Goal: Find specific page/section: Find specific page/section

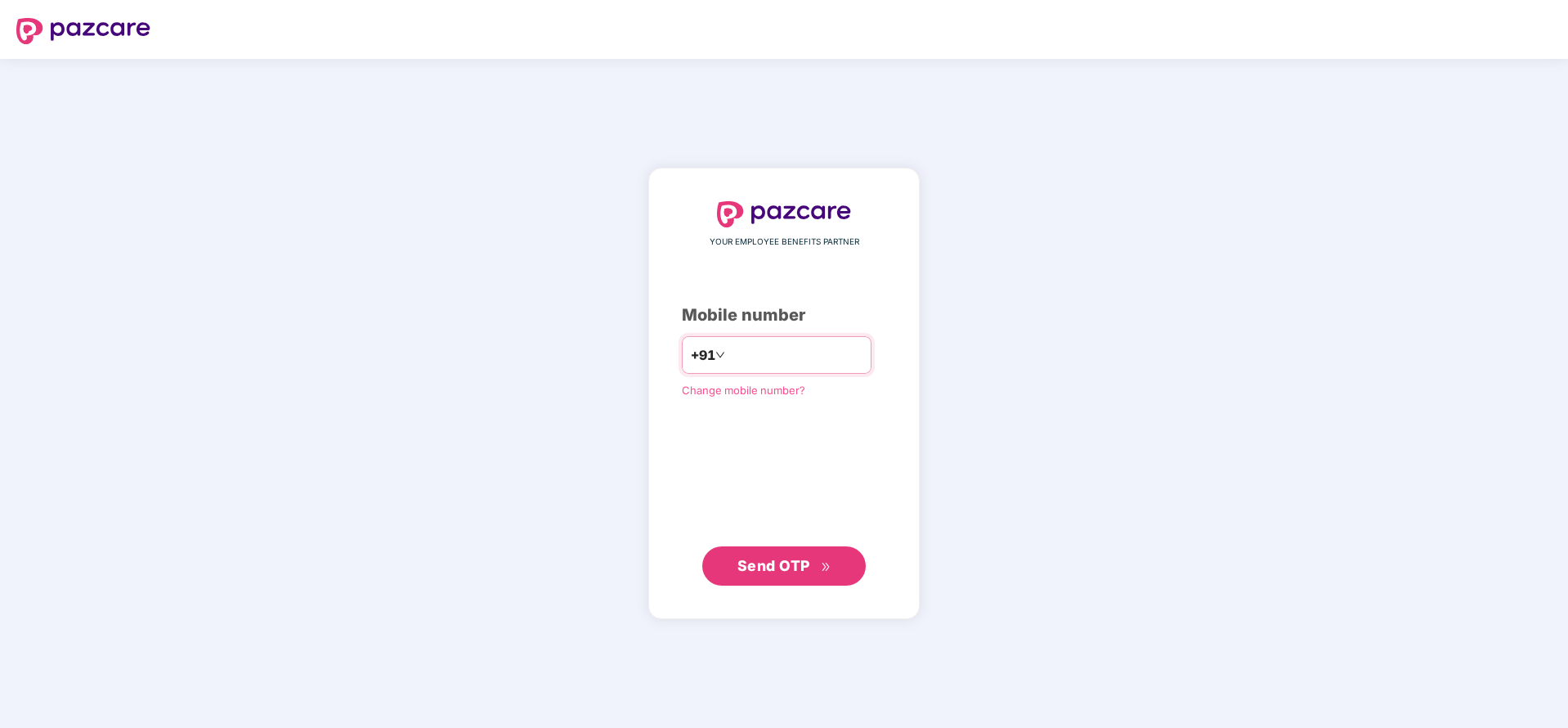
type input "**********"
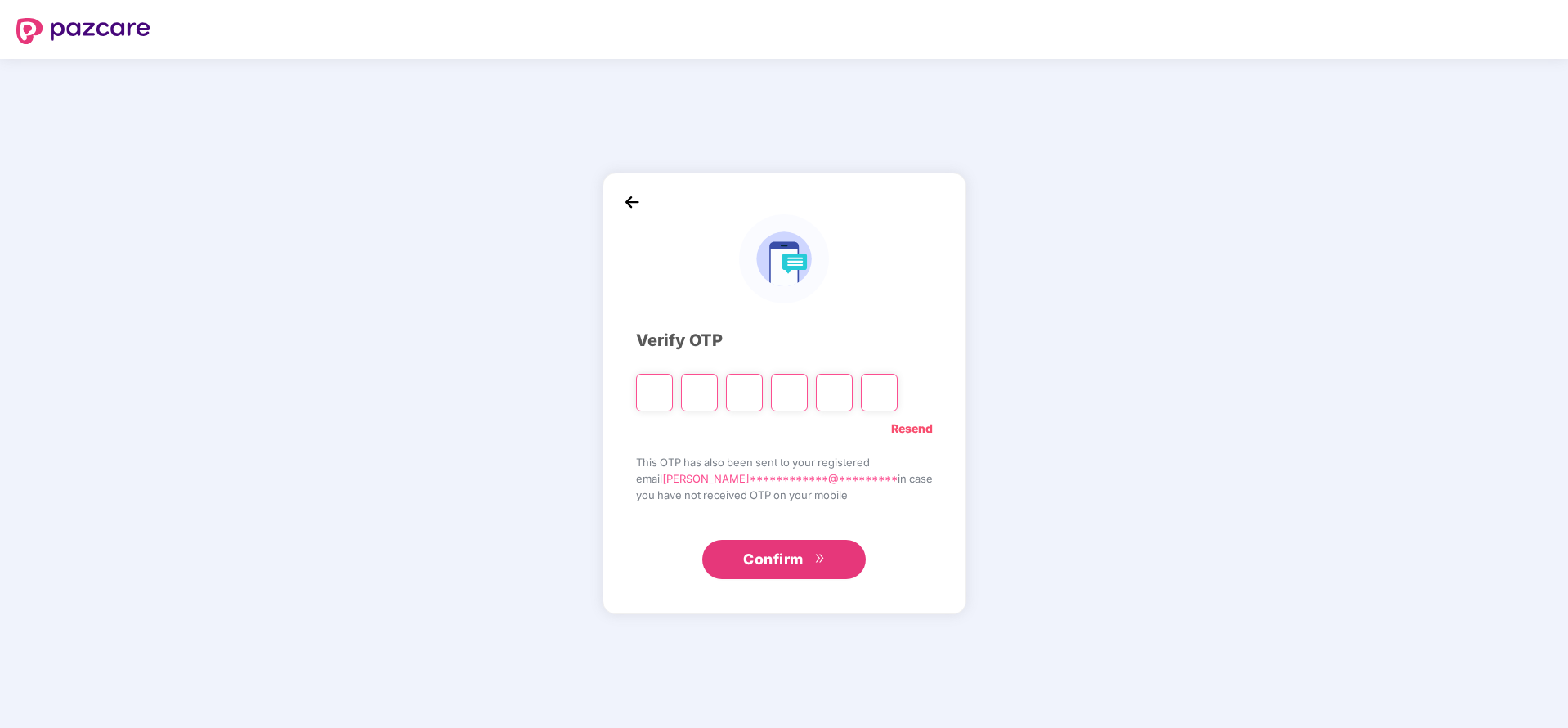
type input "*"
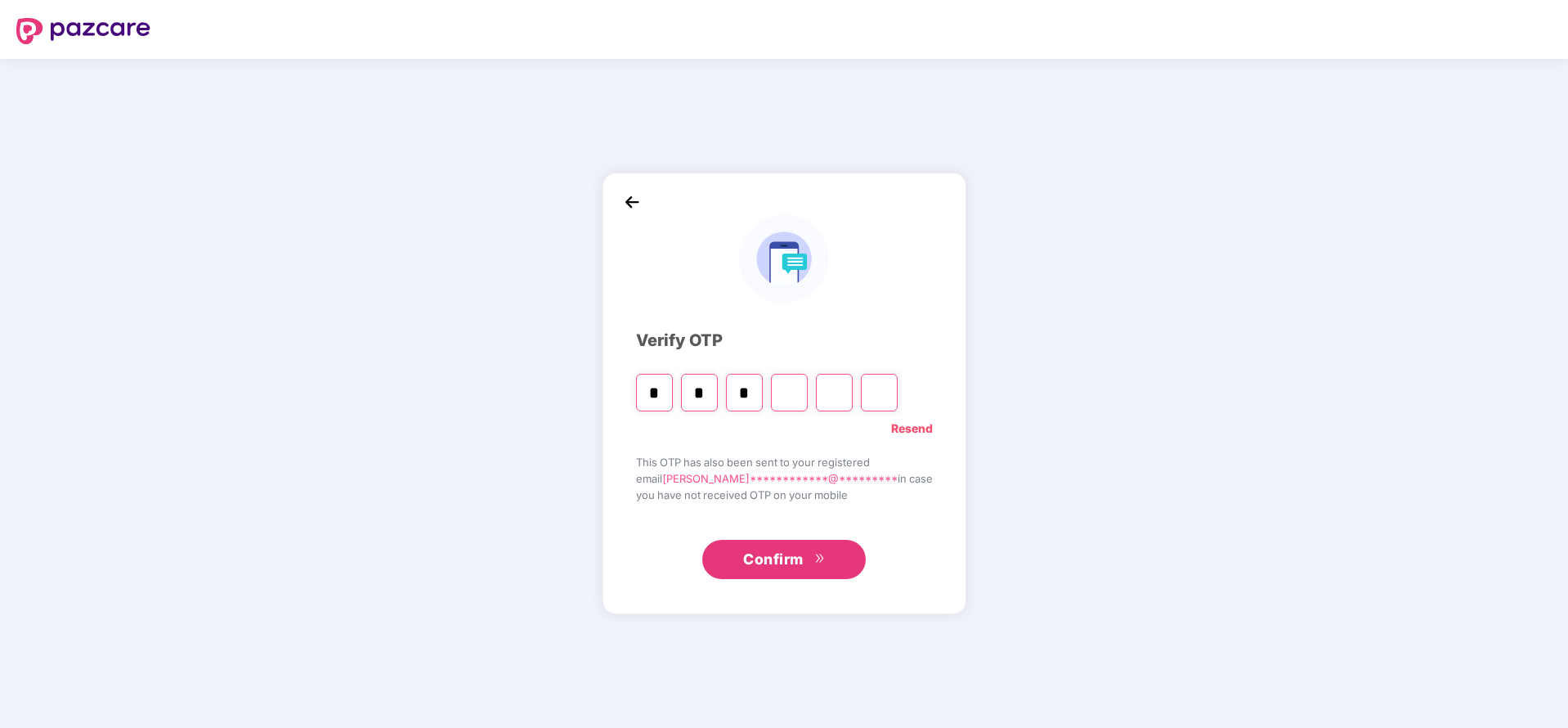
type input "*"
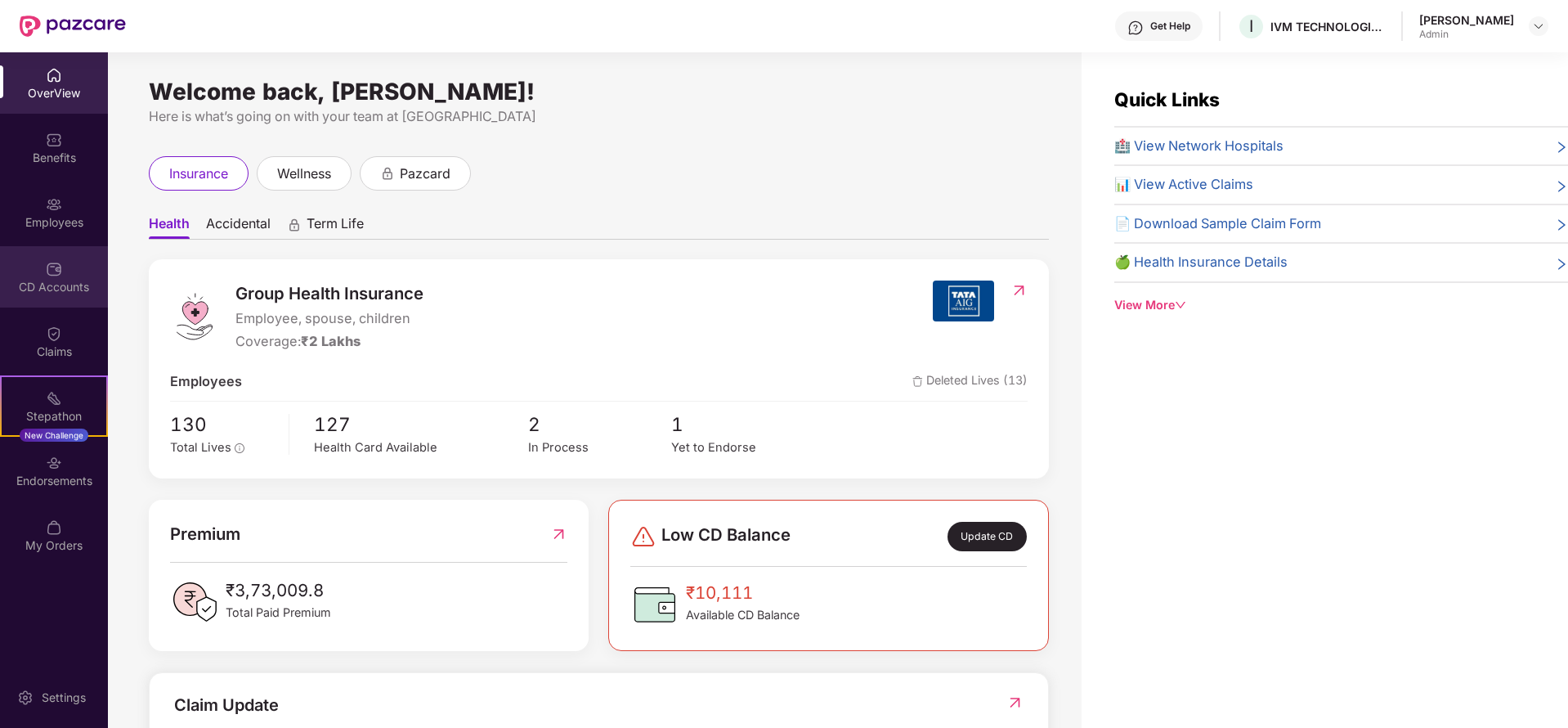
click at [43, 273] on div "CD Accounts" at bounding box center [53, 277] width 108 height 61
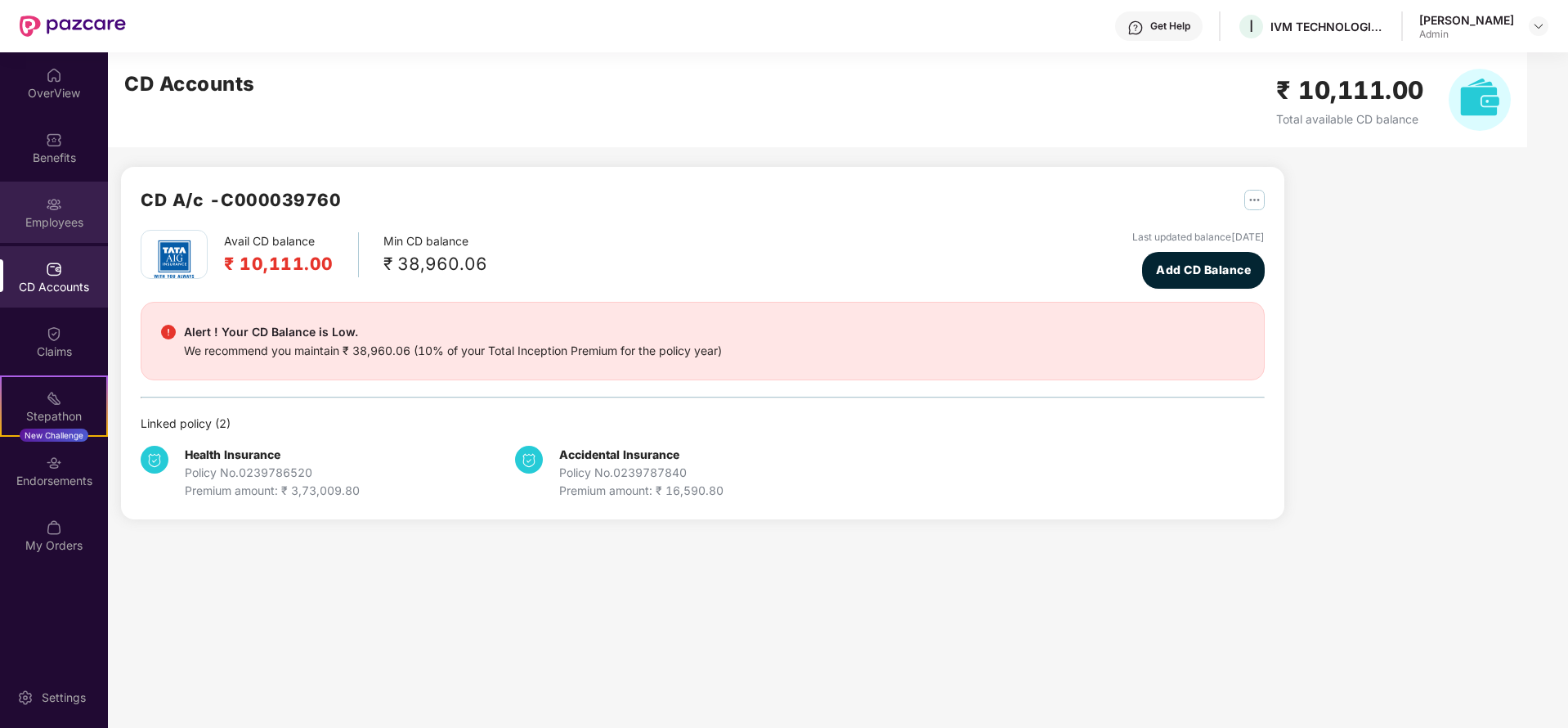
click at [62, 207] on div "Employees" at bounding box center [53, 213] width 108 height 61
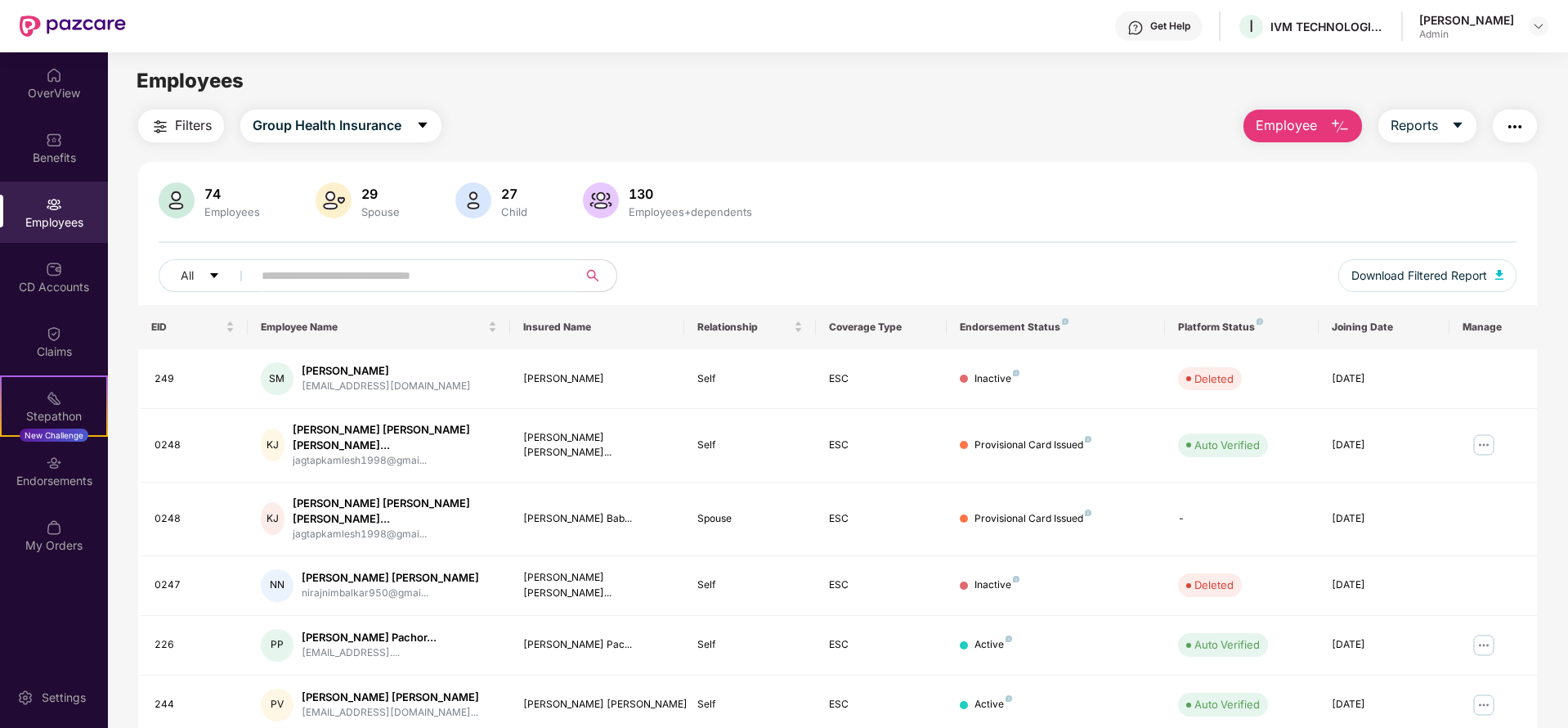
click at [463, 271] on input "text" at bounding box center [408, 275] width 294 height 24
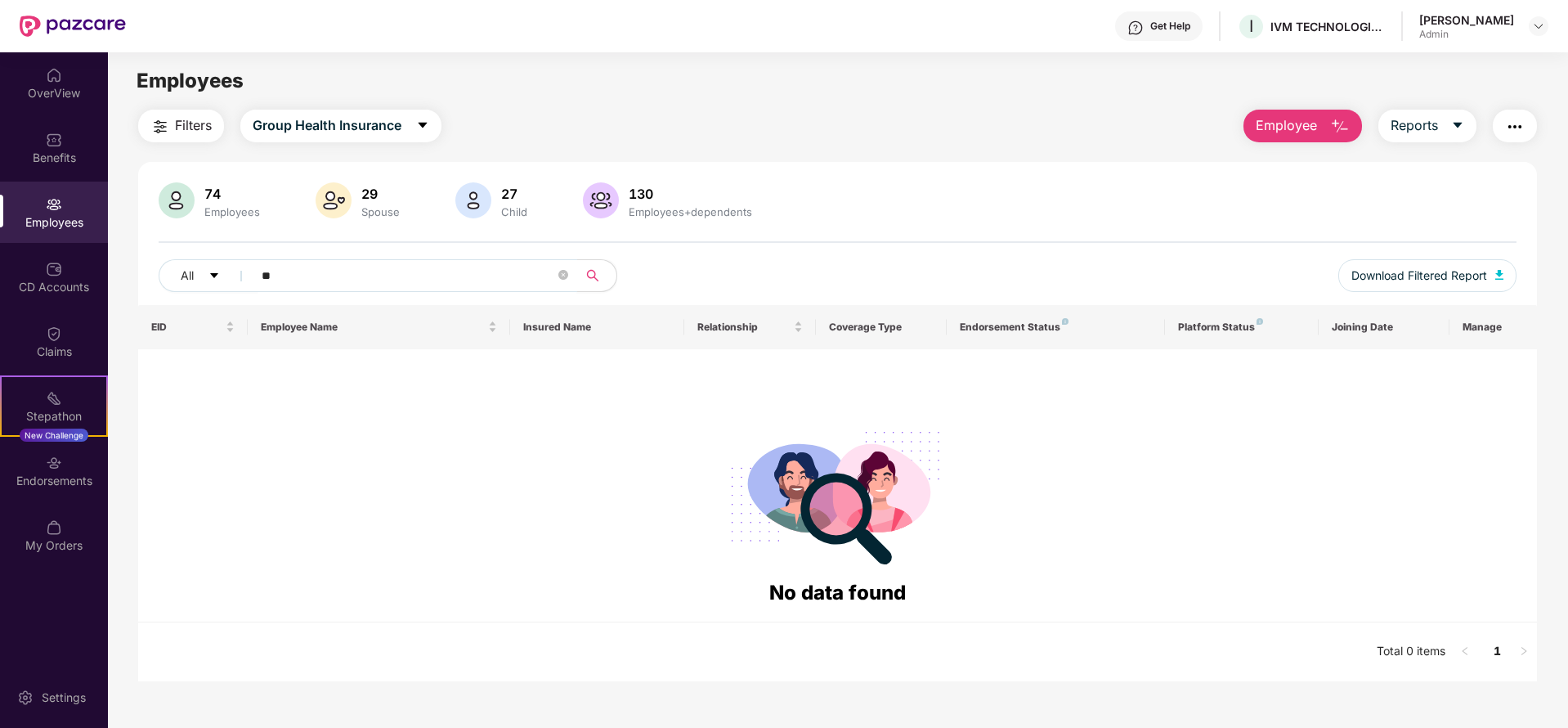
type input "*"
